Goal: Task Accomplishment & Management: Manage account settings

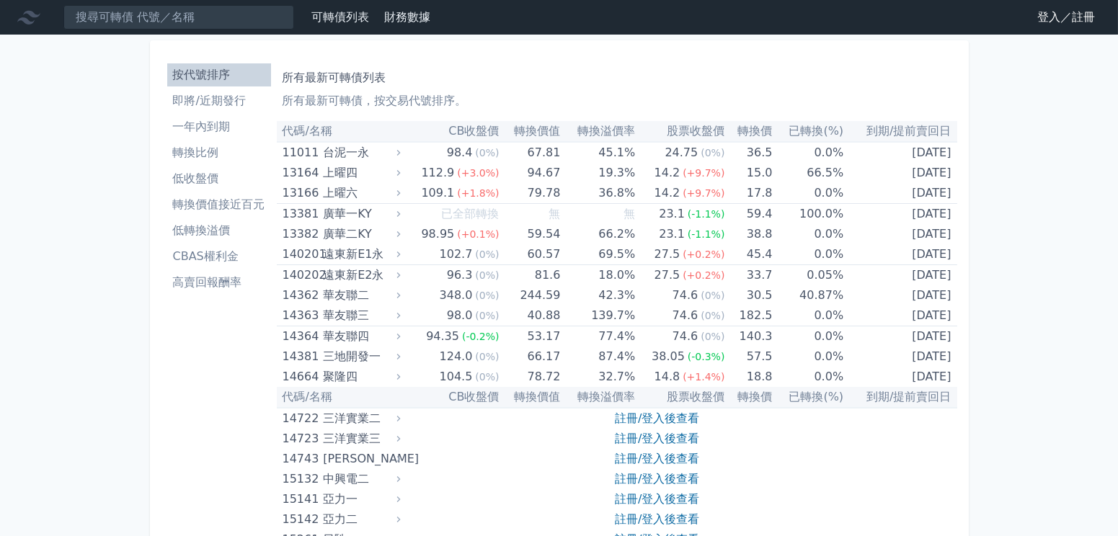
click at [1026, 26] on link "登入／註冊" at bounding box center [1066, 17] width 81 height 23
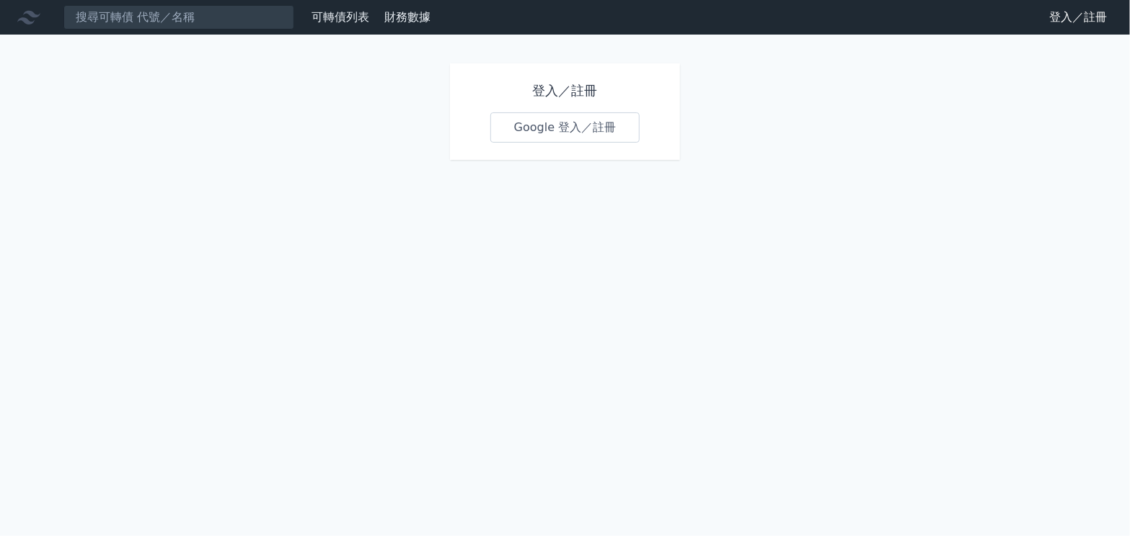
click at [570, 143] on link "Google 登入／註冊" at bounding box center [565, 127] width 150 height 30
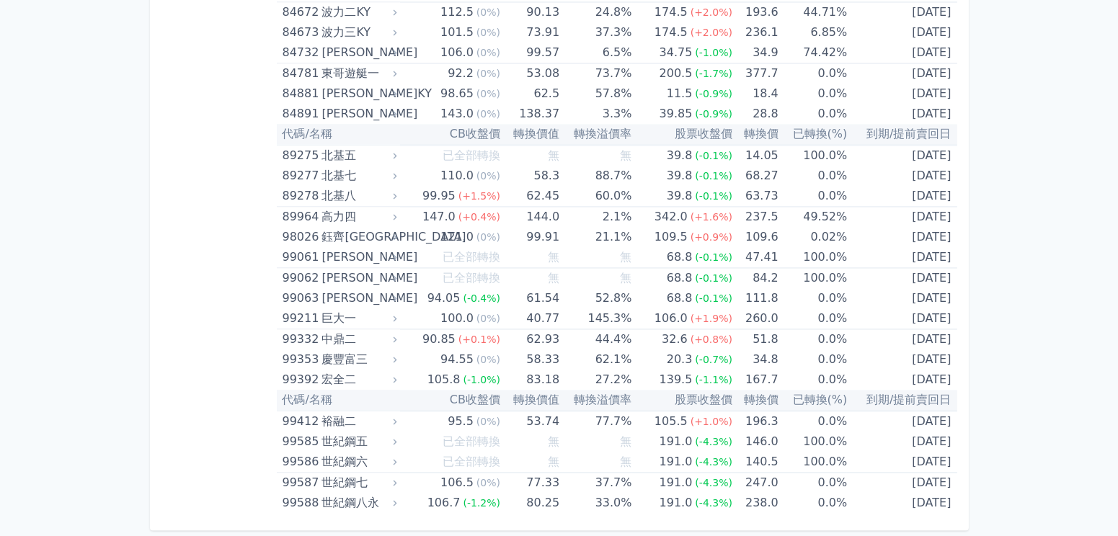
scroll to position [8813, 0]
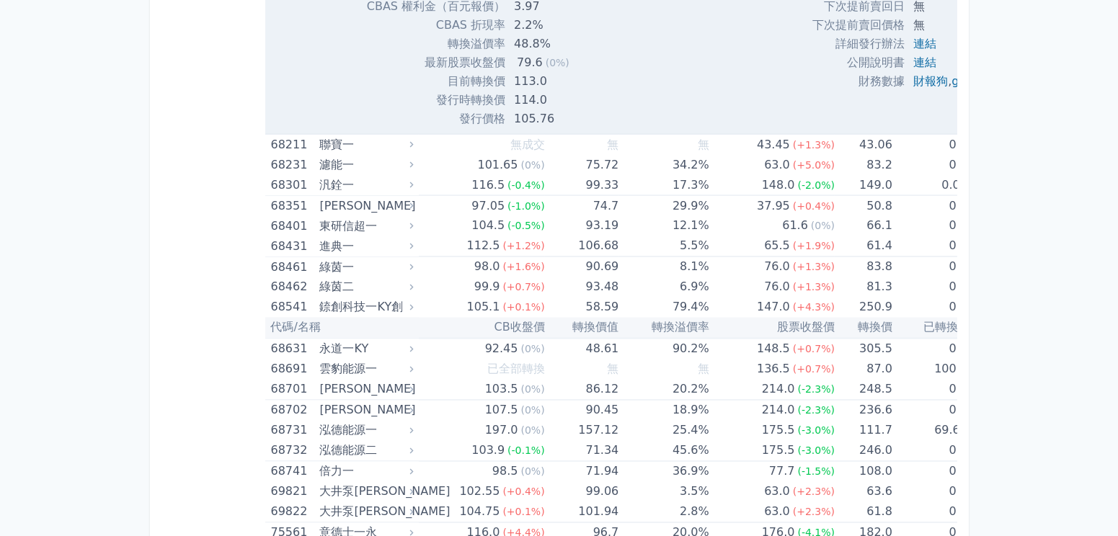
scroll to position [7638, 0]
